Goal: Check status: Check status

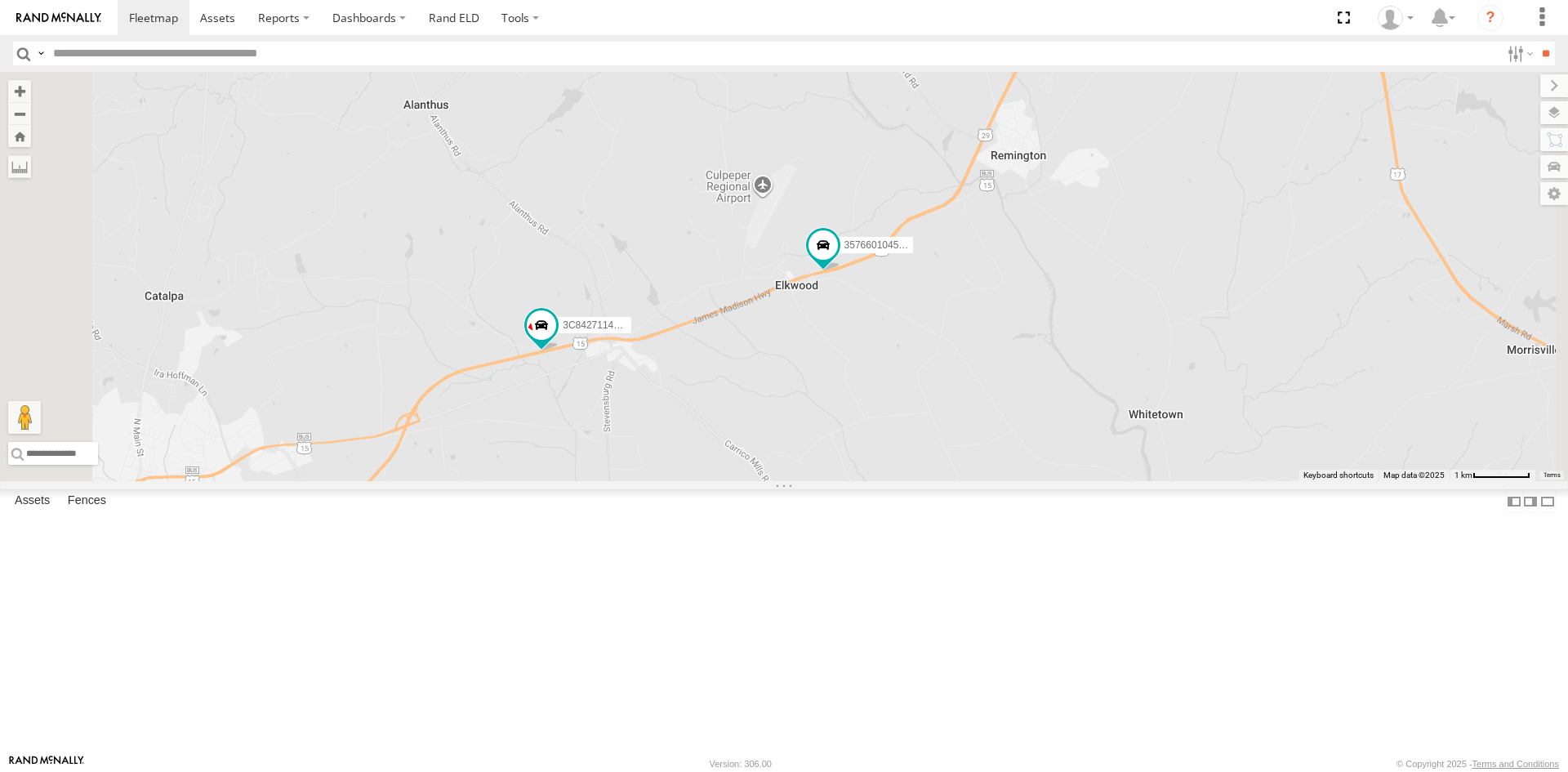
drag, startPoint x: 729, startPoint y: 573, endPoint x: 811, endPoint y: 503, distance: 107.8
click at [811, 481] on div "357660104512769 3C84271145B4" at bounding box center [784, 276] width 1568 height 409
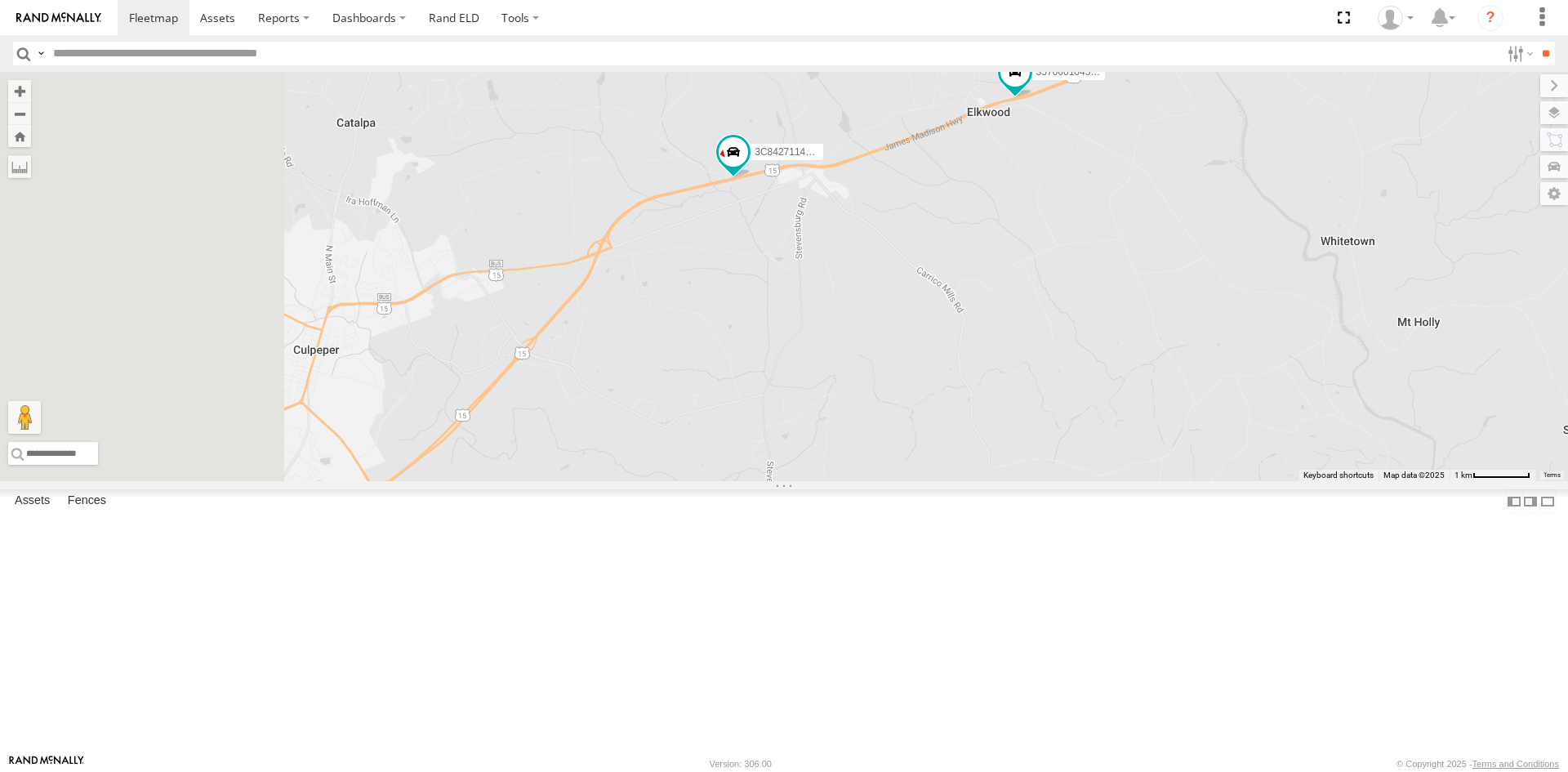
drag, startPoint x: 691, startPoint y: 544, endPoint x: 822, endPoint y: 421, distance: 179.7
click at [822, 421] on div "357660104512769 3C84271145B4" at bounding box center [784, 276] width 1568 height 409
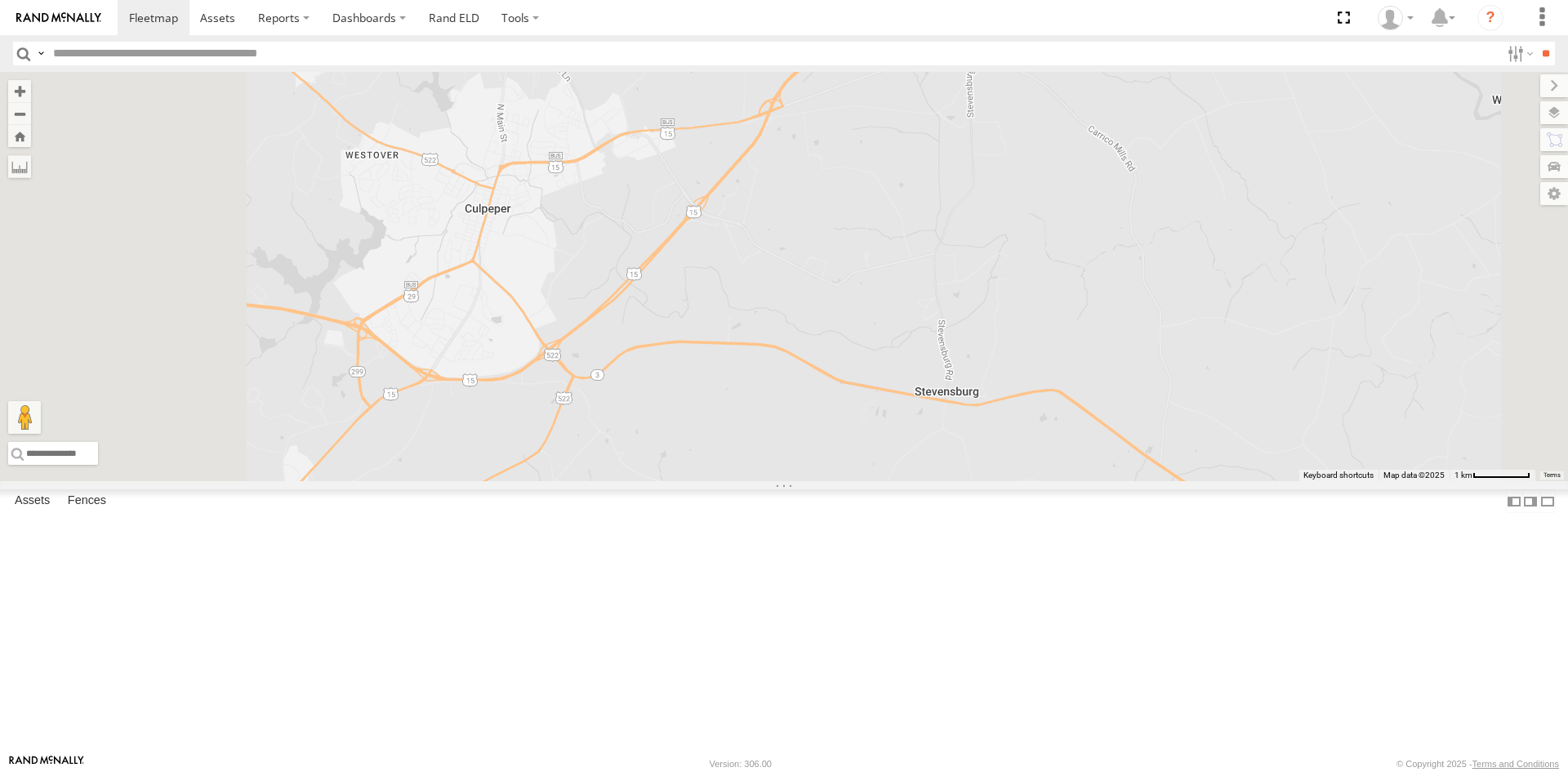
drag, startPoint x: 822, startPoint y: 438, endPoint x: 985, endPoint y: 327, distance: 197.2
click at [985, 327] on div "357660104512769 3C84271145B4" at bounding box center [784, 276] width 1568 height 409
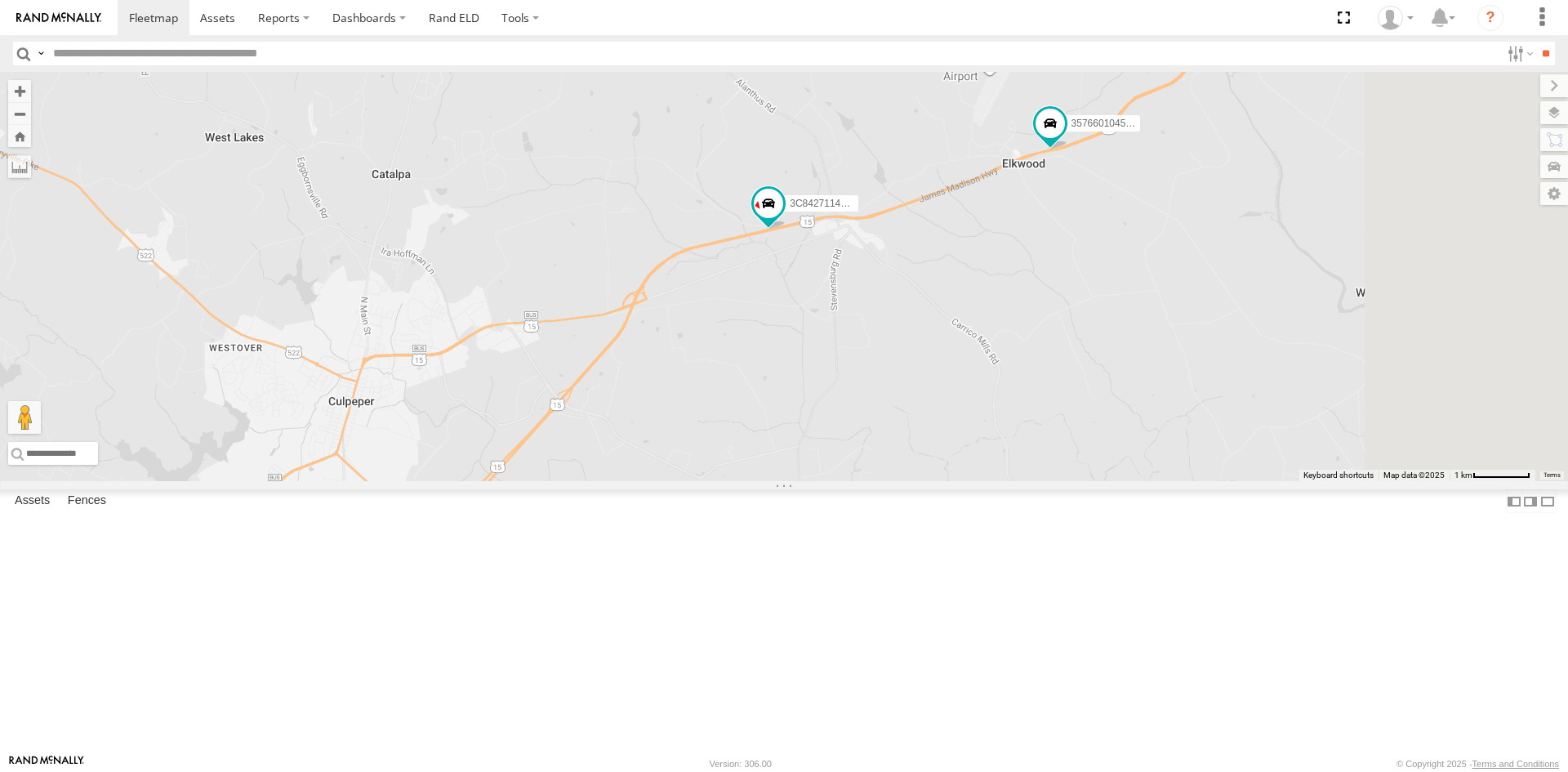
drag, startPoint x: 1011, startPoint y: 293, endPoint x: 753, endPoint y: 569, distance: 377.8
click at [753, 481] on div "357660104512769 3C84271145B4" at bounding box center [784, 276] width 1568 height 409
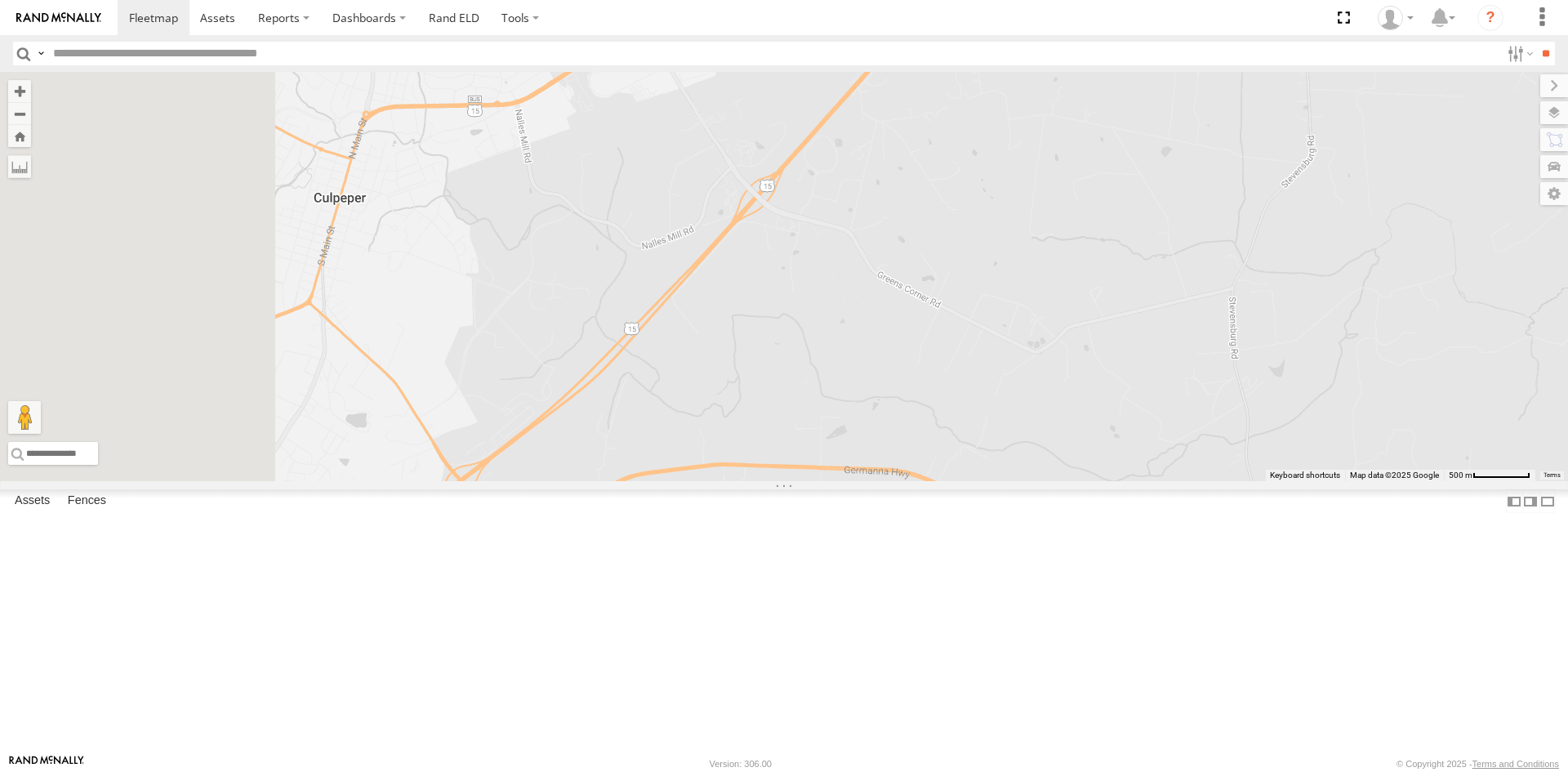
drag, startPoint x: 695, startPoint y: 600, endPoint x: 1073, endPoint y: 220, distance: 536.0
click at [1073, 220] on div "357660104512769 3C84271145B4" at bounding box center [784, 276] width 1568 height 409
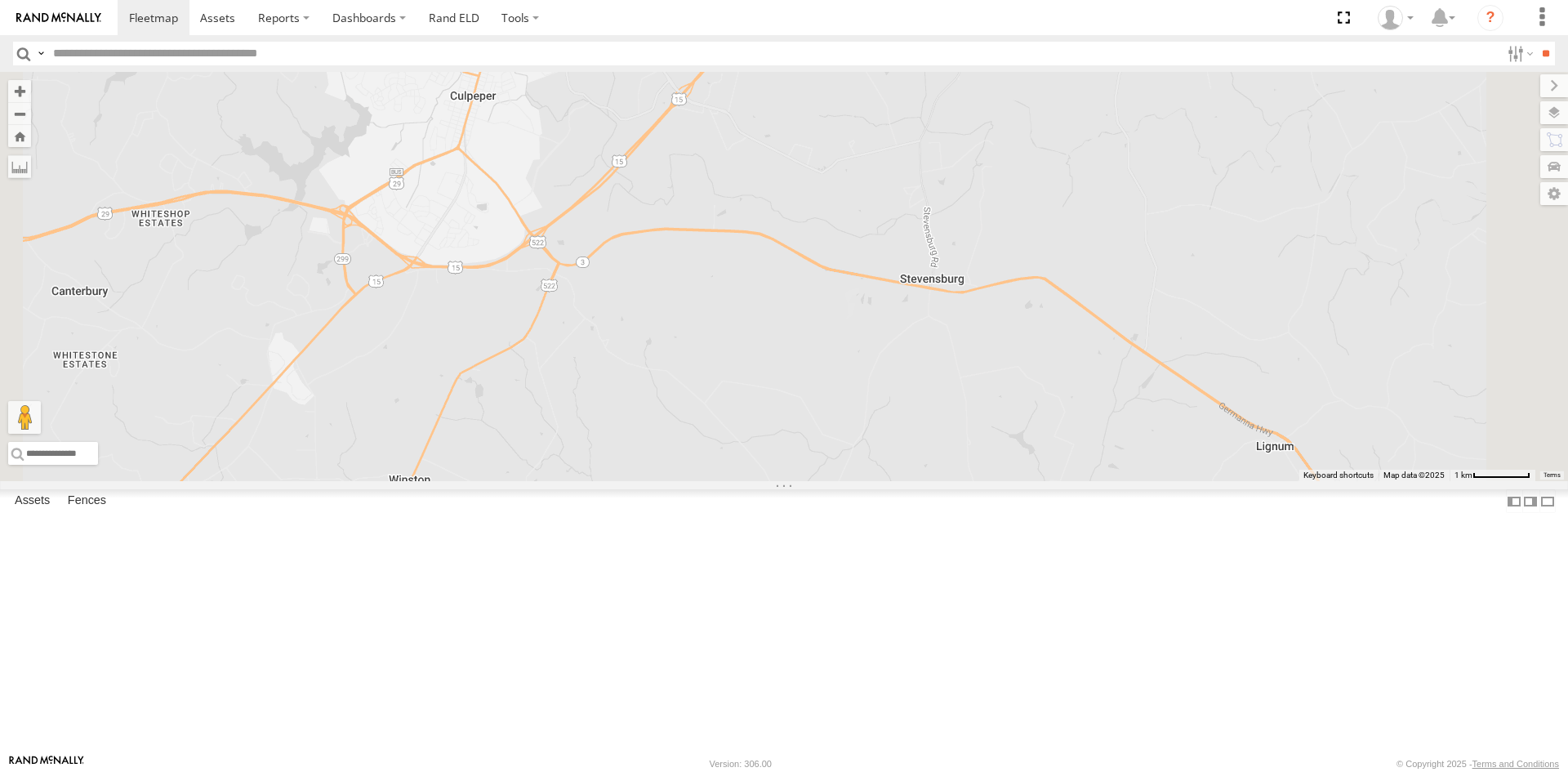
drag, startPoint x: 1030, startPoint y: 233, endPoint x: 861, endPoint y: 462, distance: 284.6
click at [861, 462] on div "357660104512769 3C84271145B4" at bounding box center [784, 276] width 1568 height 409
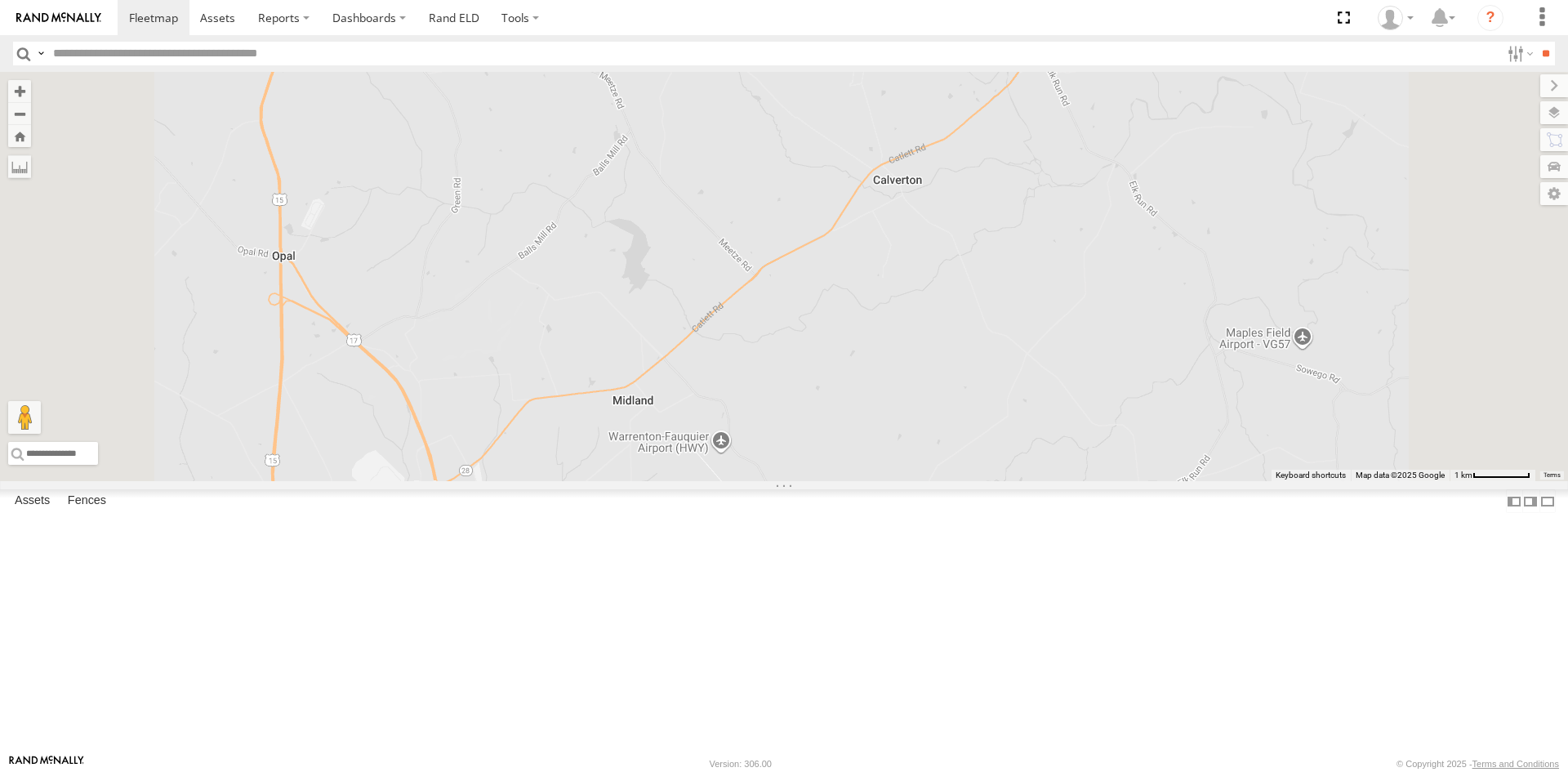
drag, startPoint x: 740, startPoint y: 523, endPoint x: 844, endPoint y: 810, distance: 305.3
click at [844, 771] on html at bounding box center [784, 386] width 1568 height 772
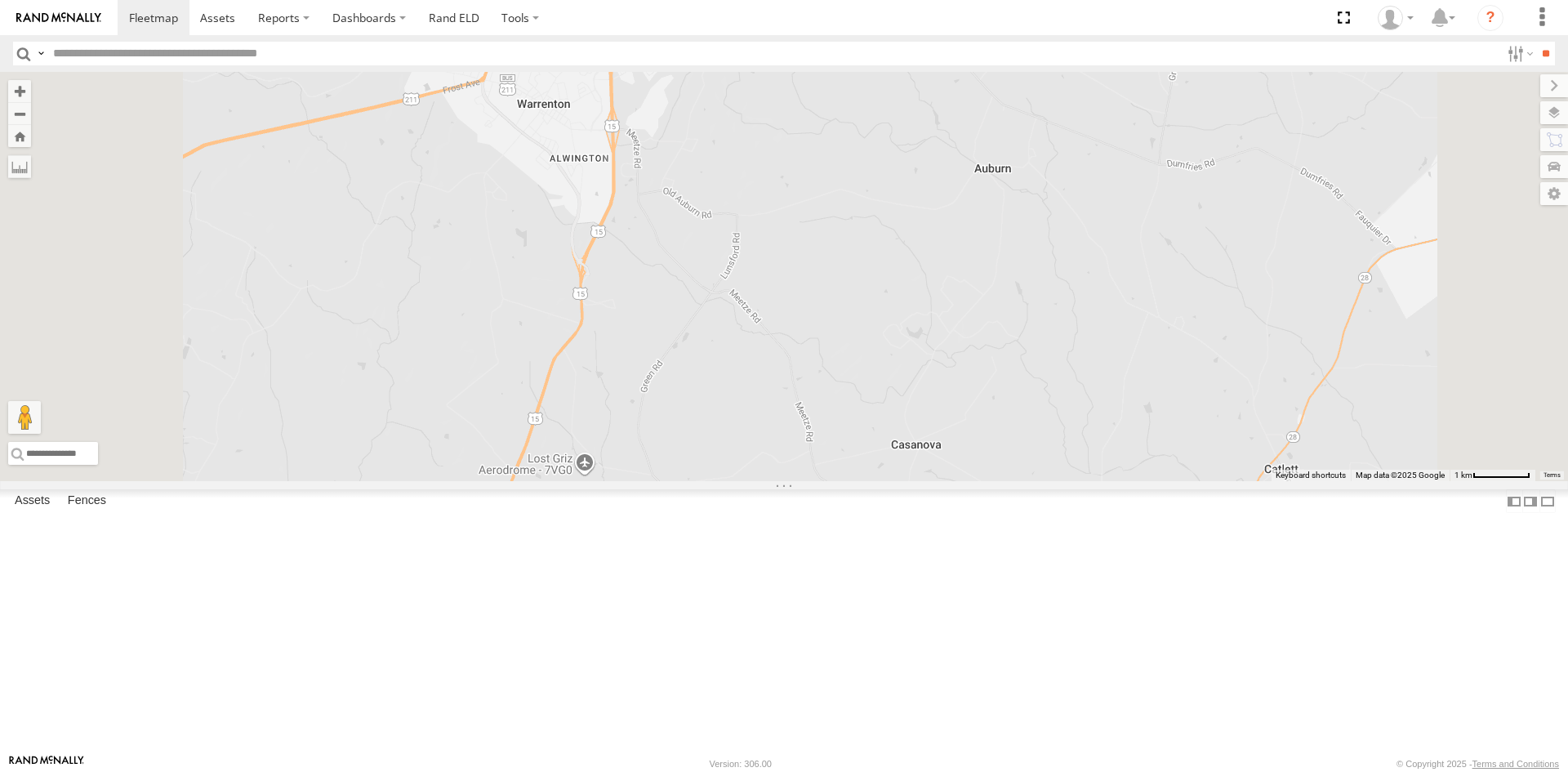
click at [0, 0] on link at bounding box center [0, 0] width 0 height 0
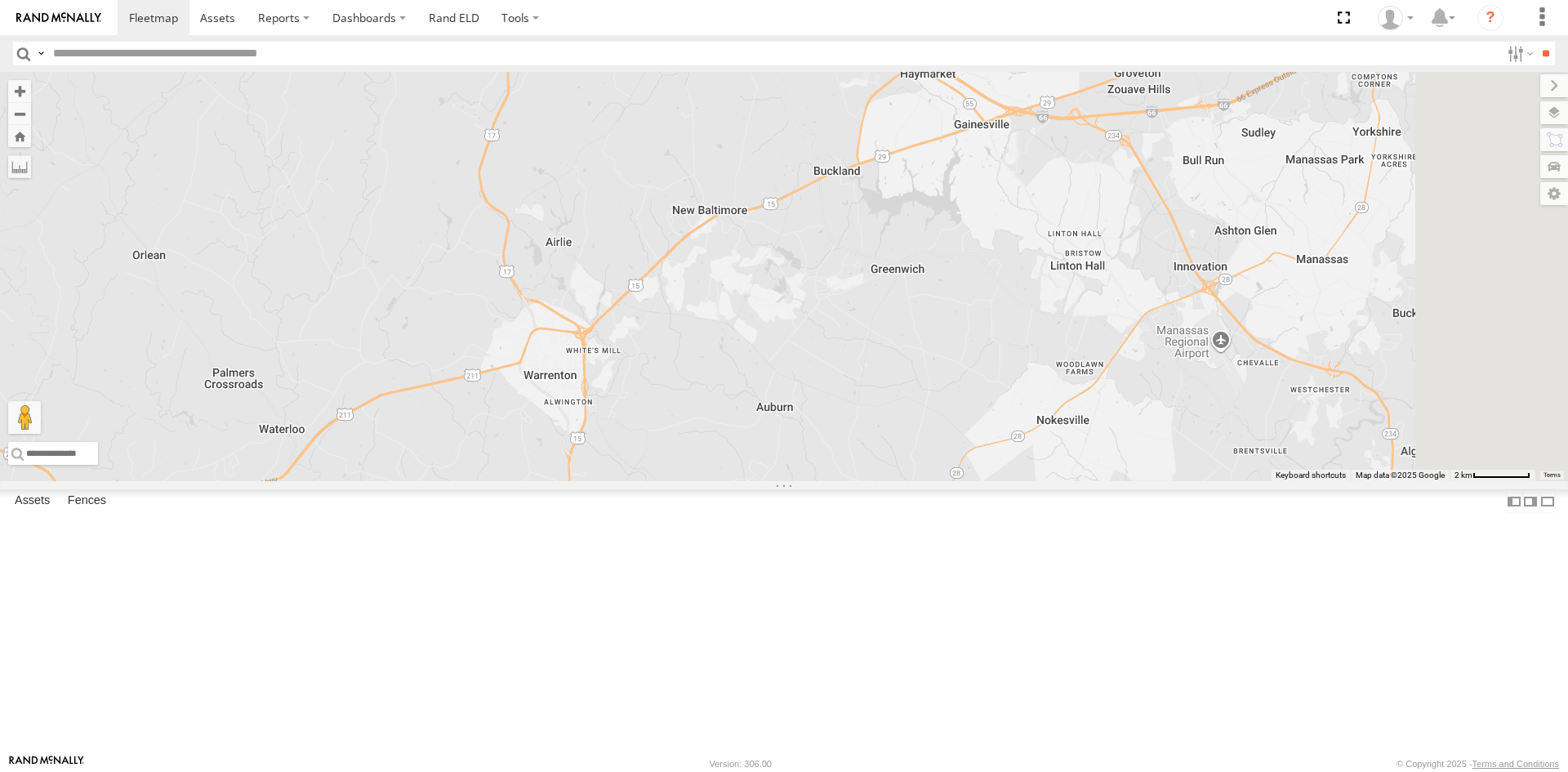
drag, startPoint x: 900, startPoint y: 373, endPoint x: 858, endPoint y: 518, distance: 151.0
click at [858, 481] on div "357660104512769 3C84271145B4" at bounding box center [784, 276] width 1568 height 409
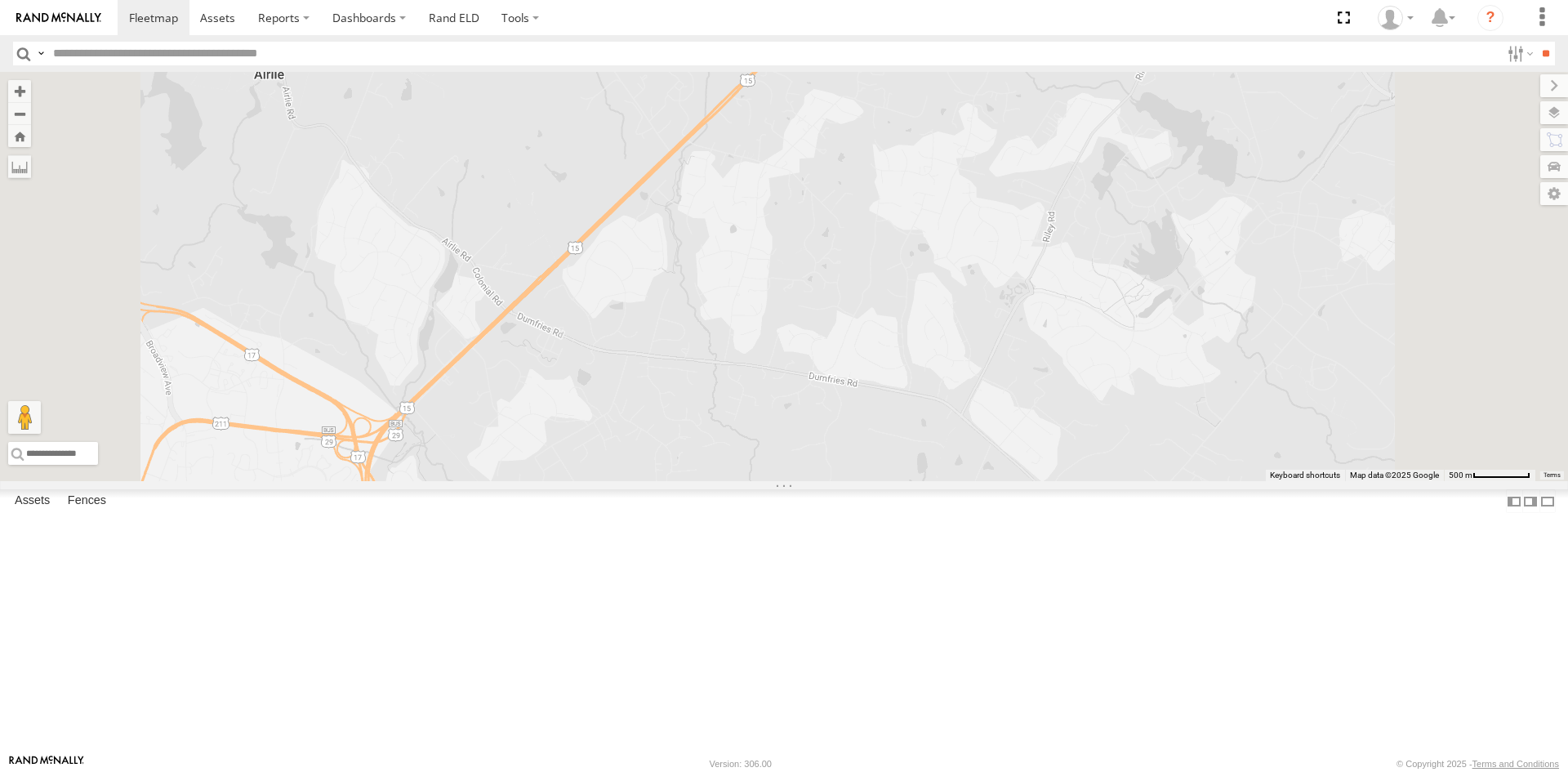
click at [0, 0] on div "3C84271145B4" at bounding box center [0, 0] width 0 height 0
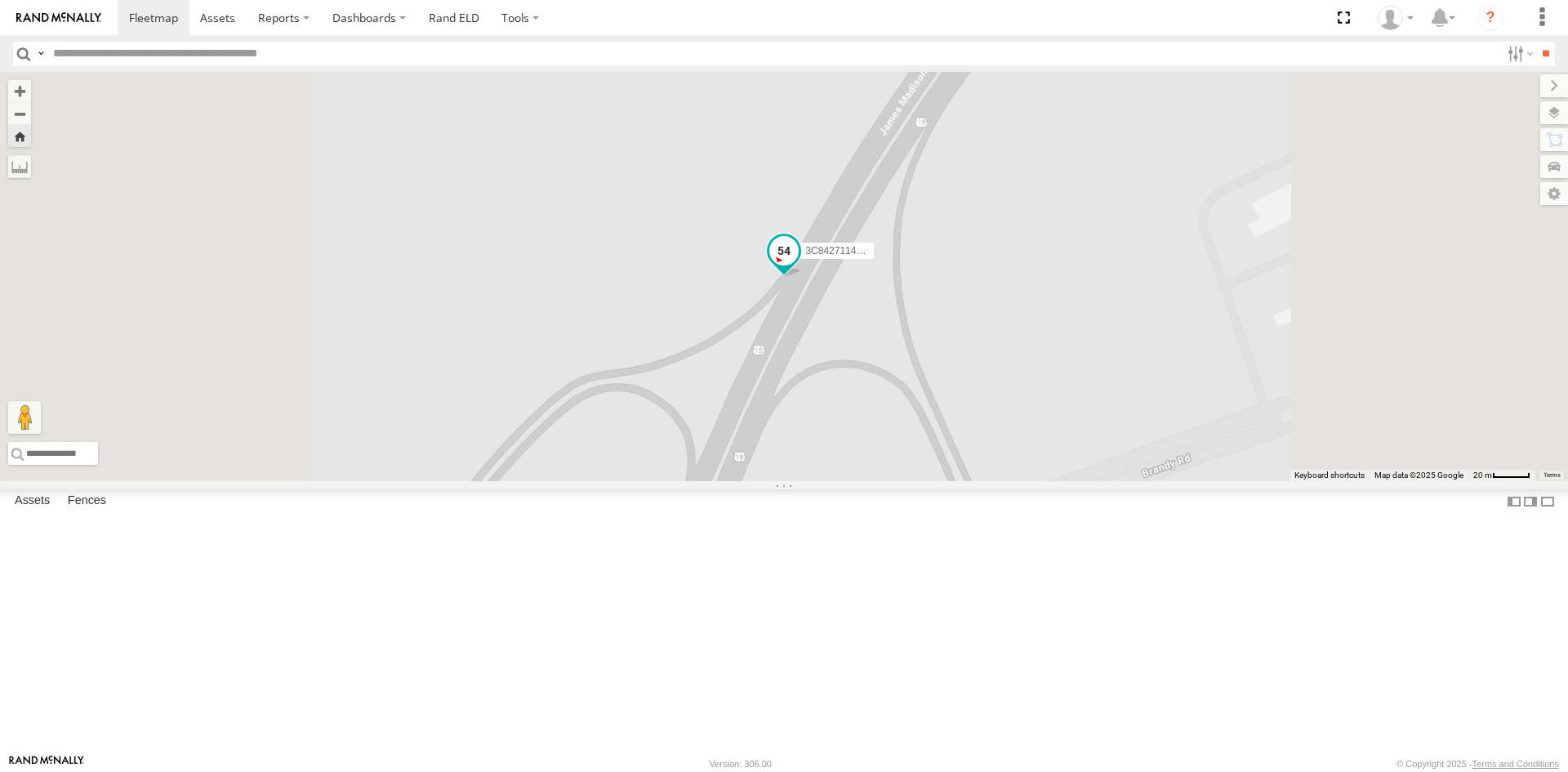
click at [802, 277] on span at bounding box center [784, 255] width 36 height 44
